Goal: Task Accomplishment & Management: Use online tool/utility

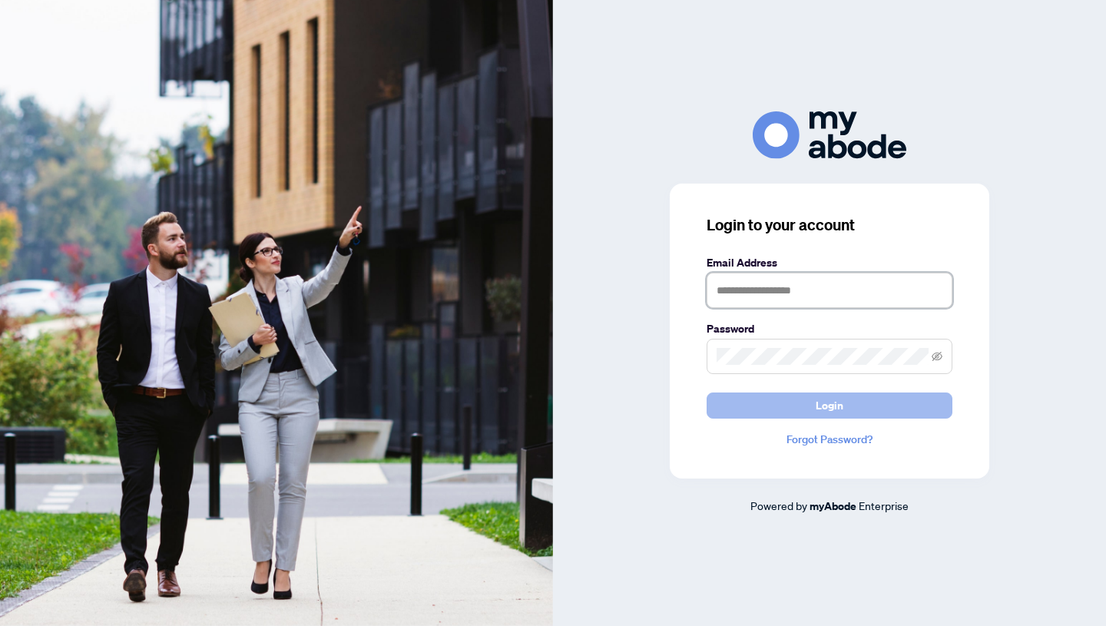
type input "**********"
click at [828, 402] on span "Login" at bounding box center [829, 405] width 28 height 25
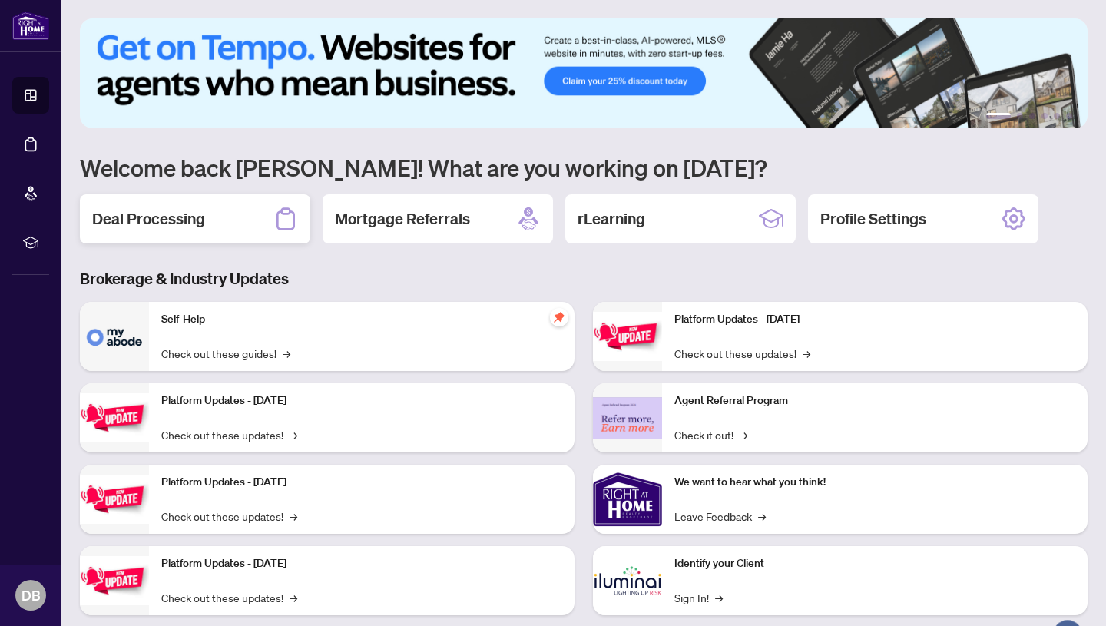
click at [235, 219] on div "Deal Processing" at bounding box center [195, 218] width 230 height 49
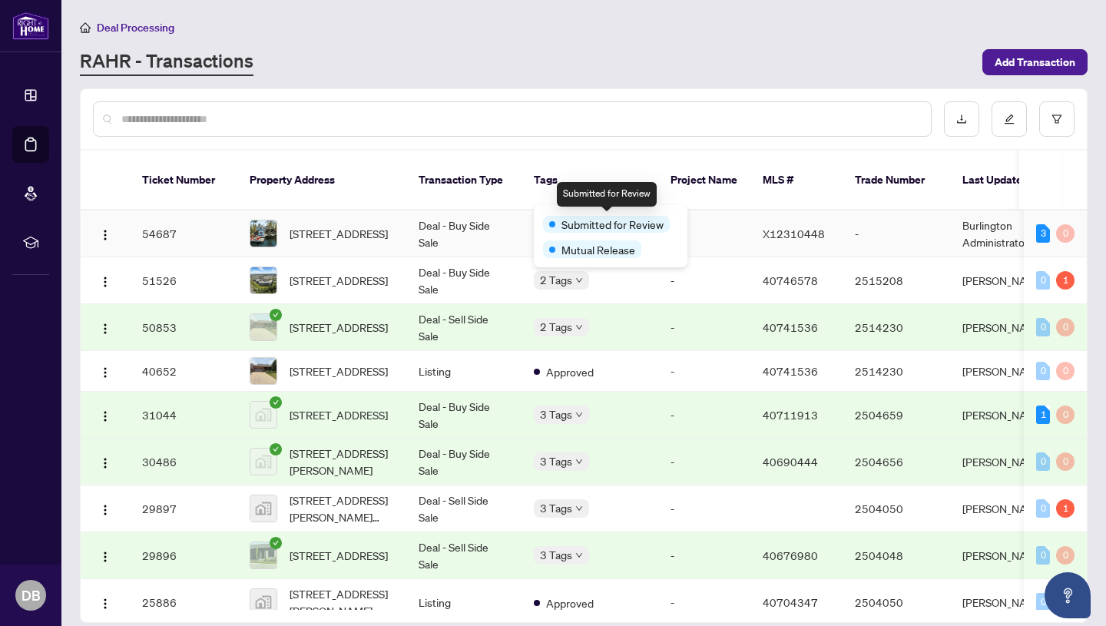
click at [553, 216] on div "Submitted for Review" at bounding box center [606, 224] width 127 height 17
click at [568, 254] on span "Mutual Release" at bounding box center [598, 249] width 74 height 17
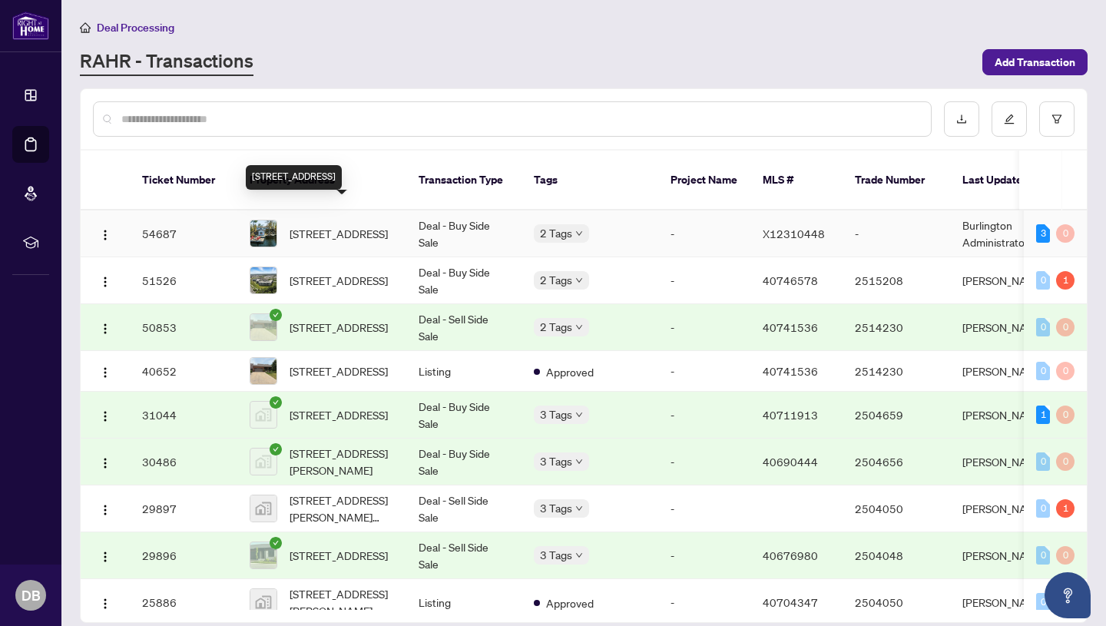
click at [374, 225] on span "4881 Highway 28, Trent Lakes, Ontario K0L 1J0, Canada" at bounding box center [338, 233] width 98 height 17
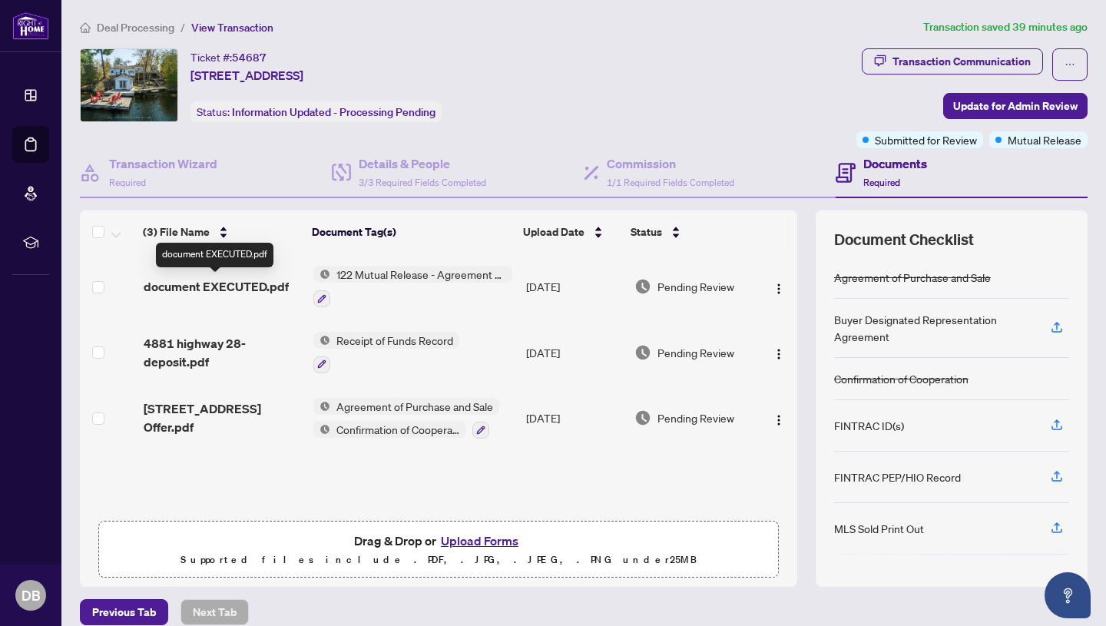
click at [270, 282] on span "document EXECUTED.pdf" at bounding box center [216, 286] width 145 height 18
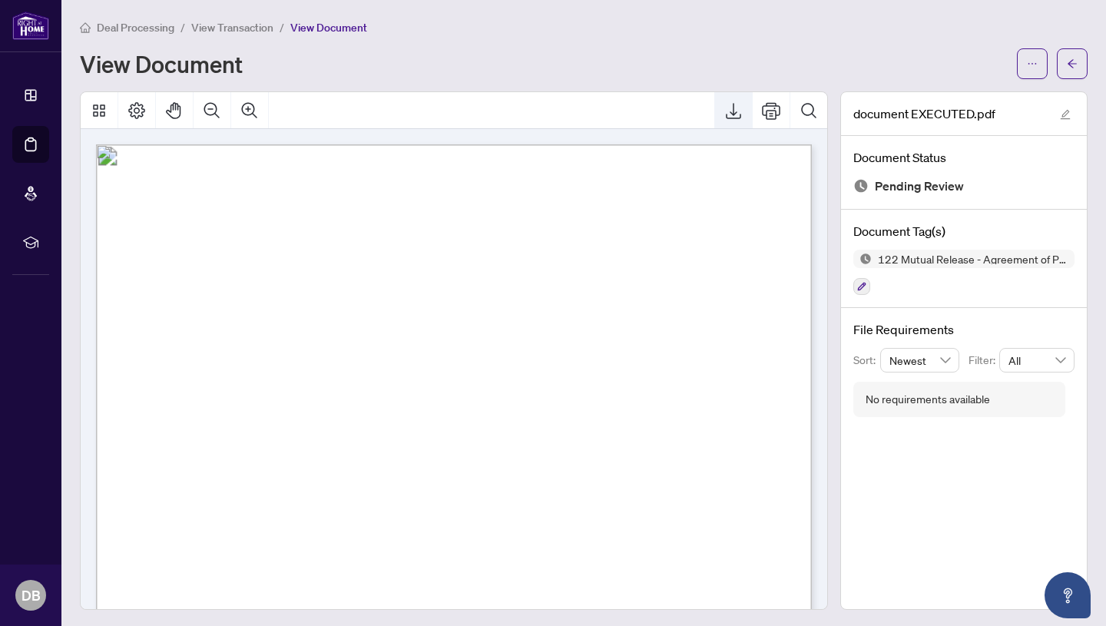
click at [728, 108] on icon "Export" at bounding box center [733, 110] width 18 height 18
